Goal: Find specific fact: Find specific fact

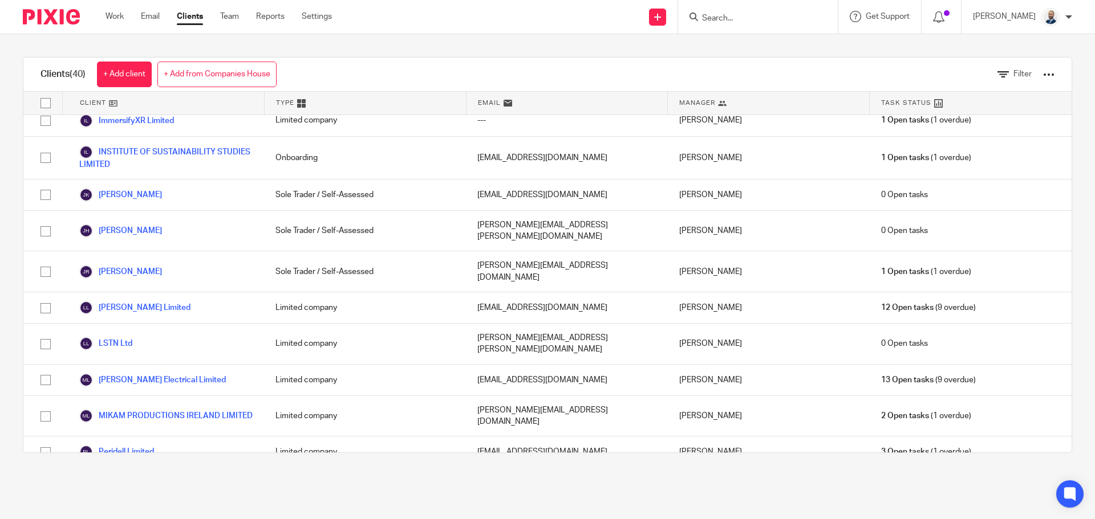
scroll to position [974, 0]
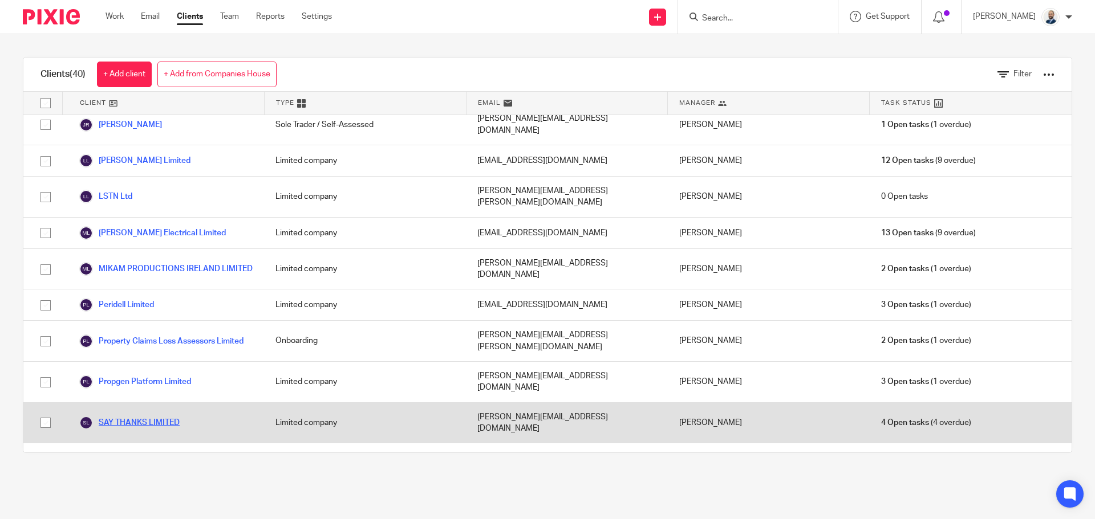
click at [119, 416] on link "SAY THANKS LIMITED" at bounding box center [129, 423] width 100 height 14
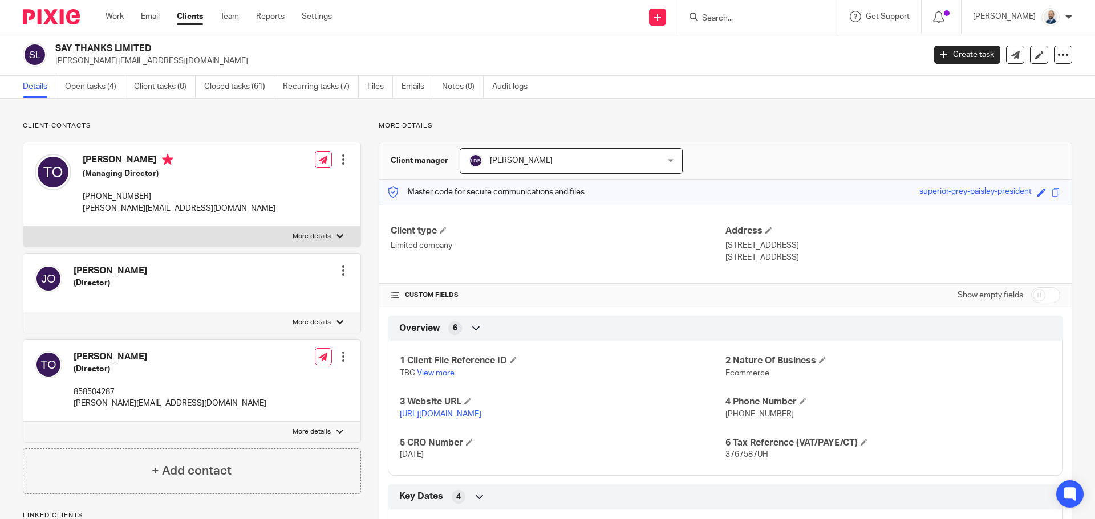
click at [177, 367] on div "Thomas O'Reilly (Director) 858504287 tom@saythanks.ie Edit contact Create clien…" at bounding box center [191, 381] width 337 height 82
drag, startPoint x: 123, startPoint y: 408, endPoint x: 127, endPoint y: 425, distance: 18.1
click at [123, 408] on p "[PERSON_NAME][EMAIL_ADDRESS][DOMAIN_NAME]" at bounding box center [170, 403] width 193 height 11
click at [127, 425] on label "More details" at bounding box center [191, 432] width 337 height 21
click at [23, 422] on input "More details" at bounding box center [23, 421] width 1 height 1
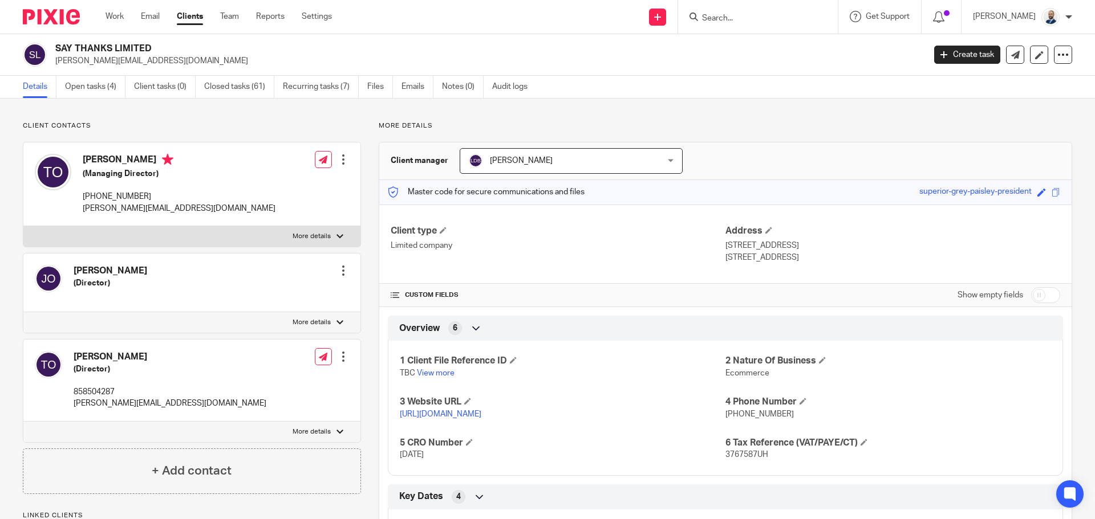
checkbox input "true"
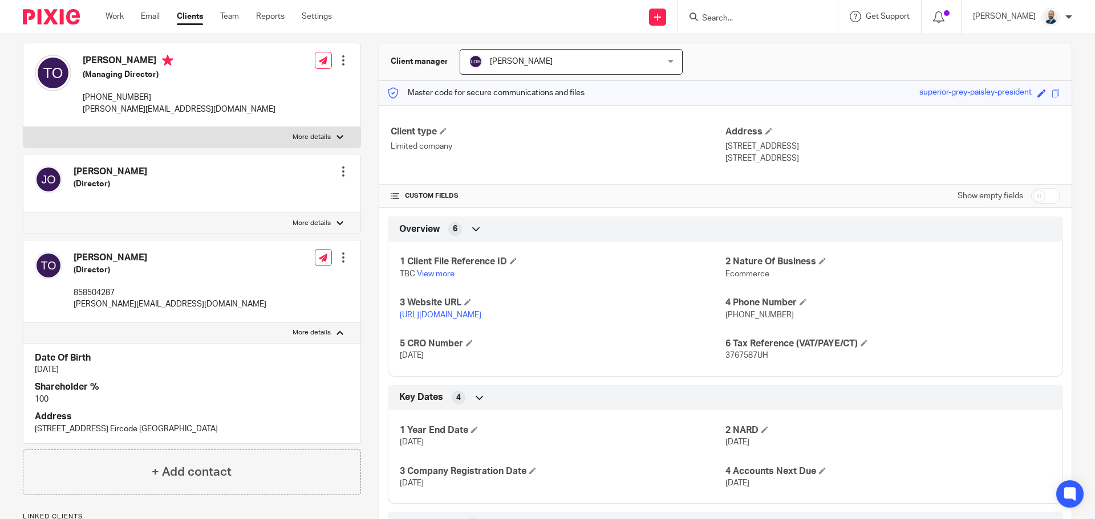
scroll to position [114, 0]
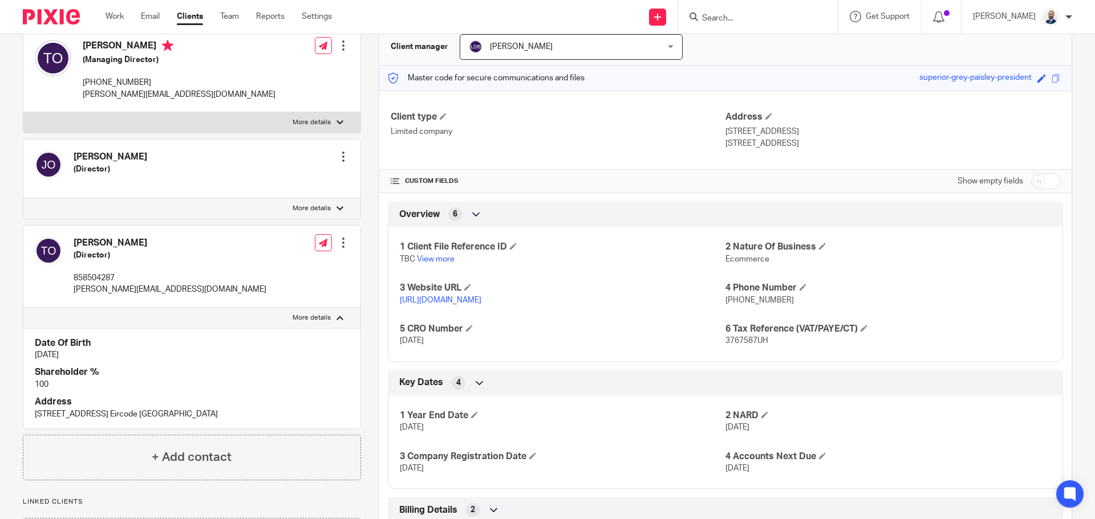
click at [171, 107] on div "Thomas O'Reilly (Managing Director) +353858504287 tom@saythanks.ie Edit contact…" at bounding box center [191, 71] width 337 height 84
click at [161, 132] on label "More details" at bounding box center [191, 122] width 337 height 21
click at [23, 112] on input "More details" at bounding box center [23, 112] width 1 height 1
checkbox input "true"
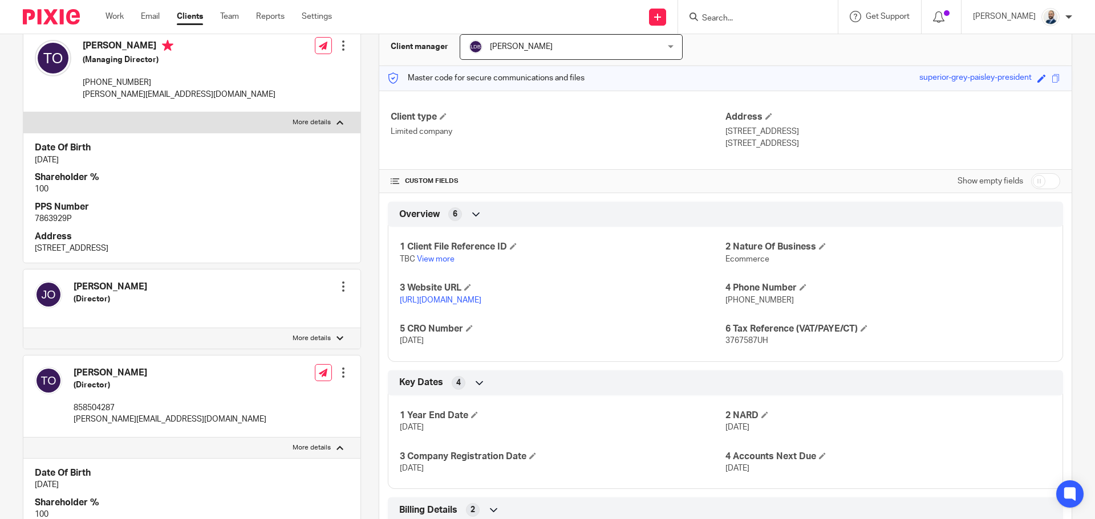
click at [64, 214] on p "7863929P" at bounding box center [192, 218] width 314 height 11
copy p "7863929P"
